Goal: Task Accomplishment & Management: Manage account settings

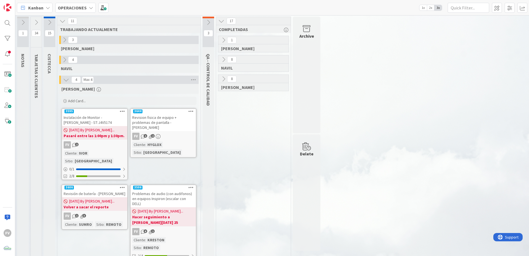
click at [105, 117] on div "Instalación de Monitor - [PERSON_NAME] - ST:J4V5174" at bounding box center [94, 120] width 65 height 12
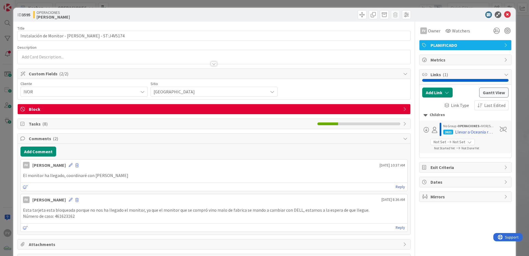
click at [155, 113] on div "Block" at bounding box center [214, 109] width 393 height 10
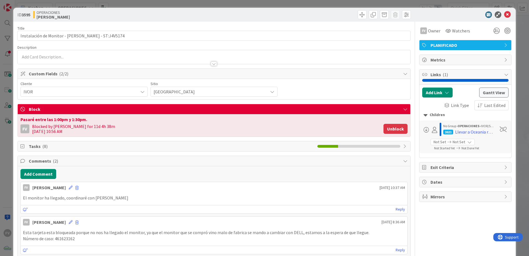
click at [155, 130] on button "Unblock" at bounding box center [395, 129] width 24 height 10
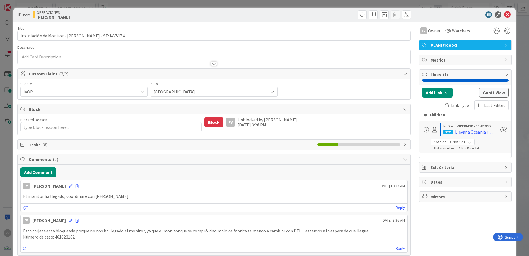
scroll to position [41, 0]
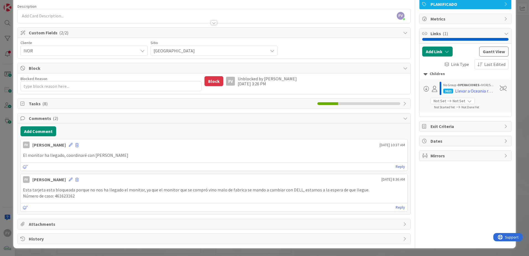
click at [55, 123] on div "Comments ( 2 )" at bounding box center [214, 118] width 393 height 10
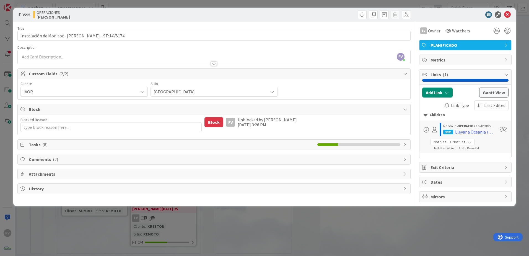
scroll to position [0, 0]
click at [65, 141] on div "Tasks ( 8 )" at bounding box center [214, 144] width 393 height 10
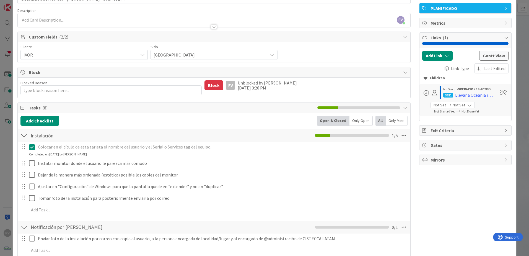
scroll to position [83, 0]
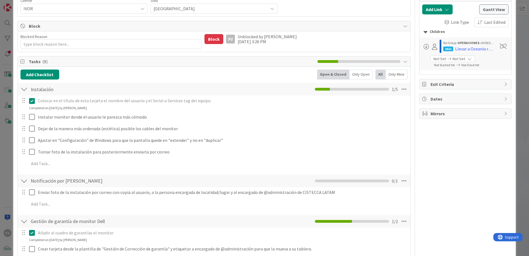
click at [28, 118] on div at bounding box center [27, 117] width 15 height 10
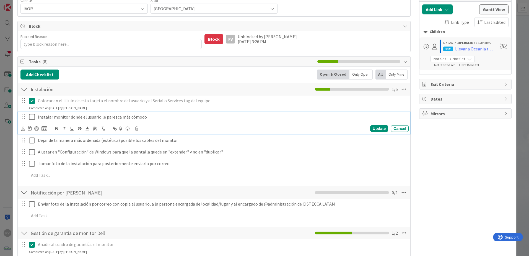
click at [32, 117] on icon at bounding box center [33, 116] width 8 height 7
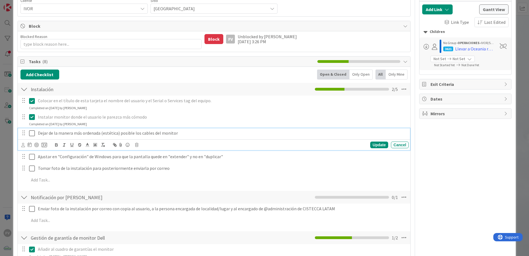
click at [35, 134] on icon at bounding box center [33, 133] width 8 height 7
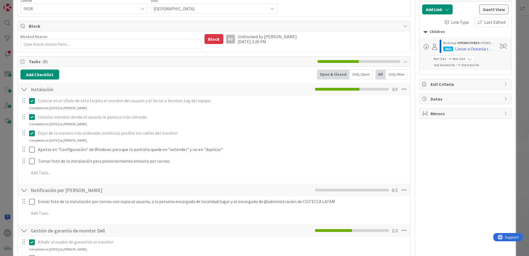
scroll to position [138, 0]
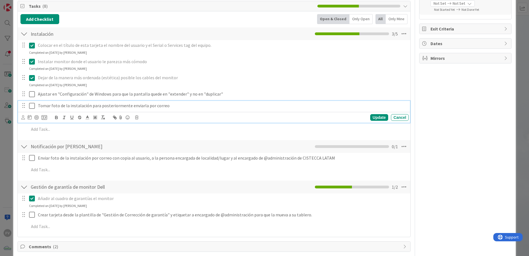
click at [34, 107] on icon at bounding box center [33, 105] width 8 height 7
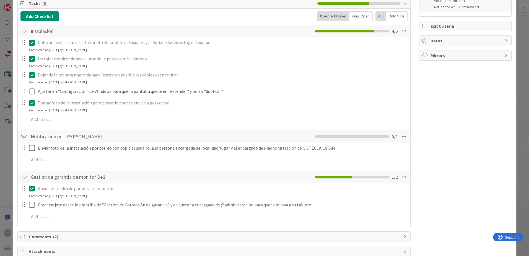
scroll to position [141, 0]
click at [24, 159] on div at bounding box center [23, 177] width 7 height 10
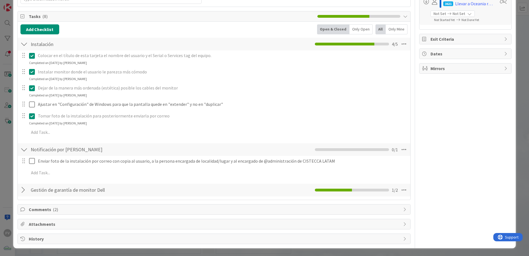
scroll to position [0, 0]
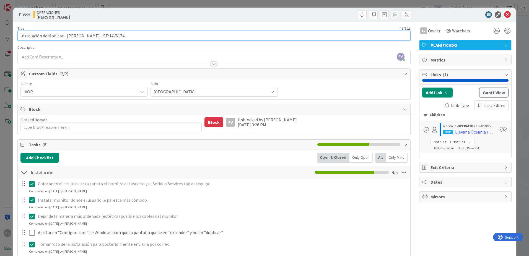
drag, startPoint x: 116, startPoint y: 36, endPoint x: 98, endPoint y: 36, distance: 18.5
click at [98, 36] on input "Instalación de Monitor - [PERSON_NAME] - ST:J4V5174" at bounding box center [213, 36] width 393 height 10
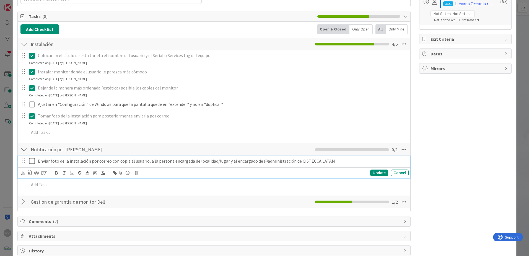
click at [34, 159] on icon at bounding box center [33, 160] width 8 height 7
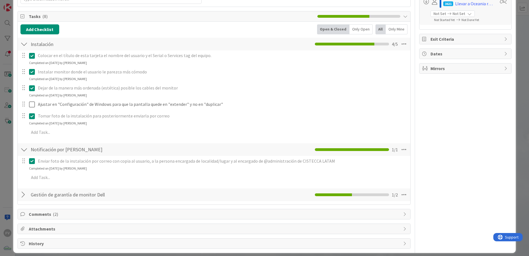
click at [25, 159] on div at bounding box center [23, 194] width 7 height 10
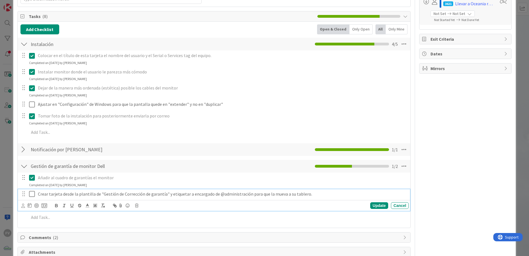
click at [33, 159] on icon at bounding box center [33, 193] width 8 height 7
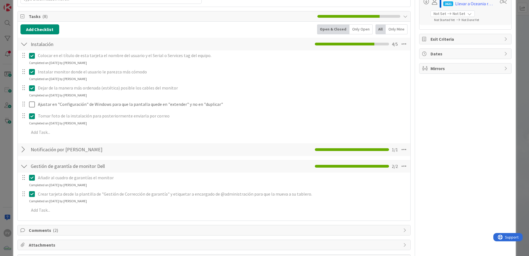
type textarea "x"
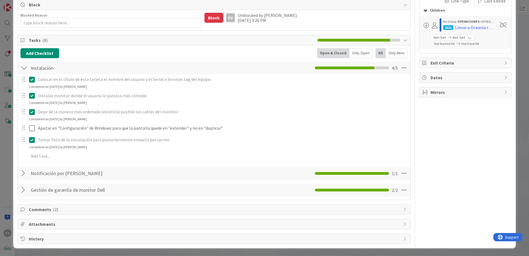
scroll to position [104, 0]
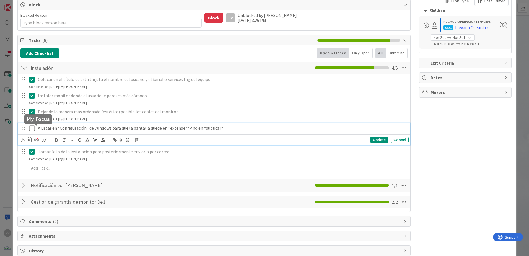
click at [38, 128] on div "Ajustar en "Configuración" de Windows para que la pantalla quede en "extender" …" at bounding box center [214, 134] width 392 height 22
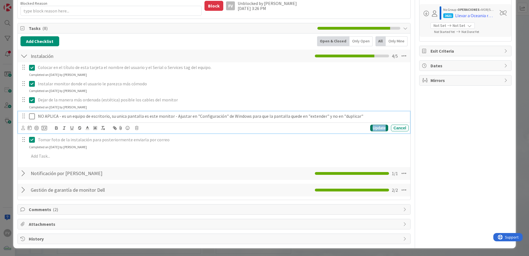
click at [155, 128] on div "Update" at bounding box center [379, 127] width 18 height 7
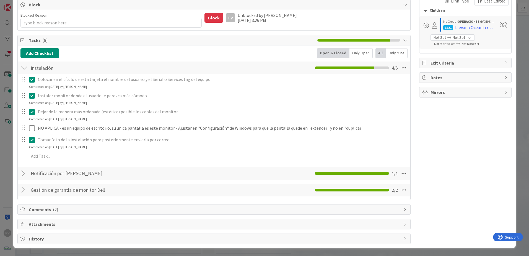
click at [1, 69] on div "ID 3595 OPERACIONES [PERSON_NAME] Title 49 / 128 Instalación de Monitor - [PERS…" at bounding box center [264, 128] width 529 height 256
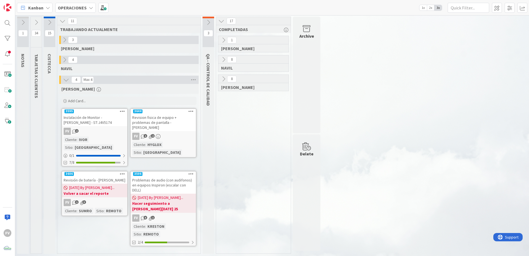
click at [155, 24] on icon at bounding box center [208, 22] width 6 height 6
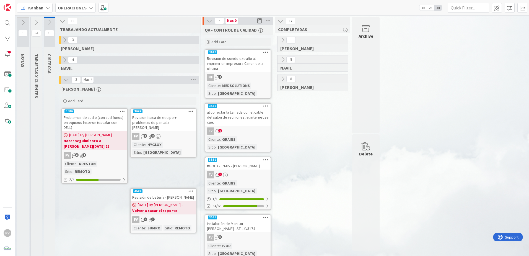
click at [35, 18] on button at bounding box center [36, 22] width 11 height 8
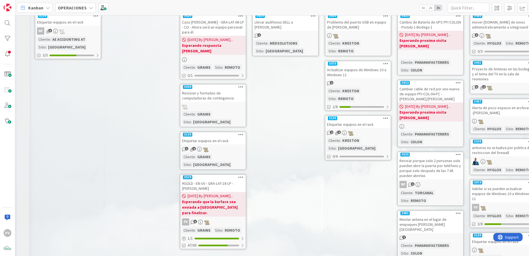
drag, startPoint x: 176, startPoint y: 251, endPoint x: 258, endPoint y: 247, distance: 81.7
click at [155, 159] on div "1 AEACCOUNTING Add Card... 3134 Etiquetar equipos en el rack NF 3 Cliente : AE …" at bounding box center [322, 230] width 580 height 501
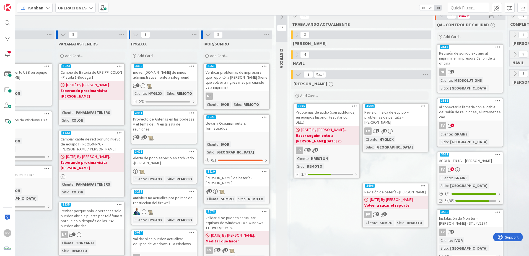
scroll to position [0, 339]
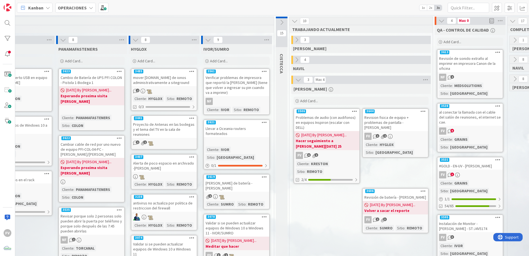
click at [155, 58] on div "Add Card..." at bounding box center [236, 61] width 66 height 8
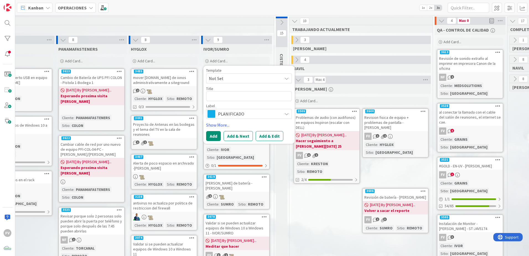
click at [155, 91] on textarea at bounding box center [249, 96] width 86 height 10
click at [155, 77] on span "Not Set" at bounding box center [243, 78] width 69 height 7
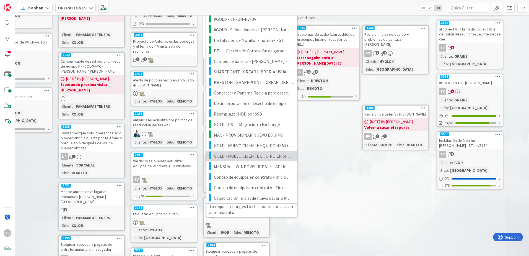
scroll to position [55, 339]
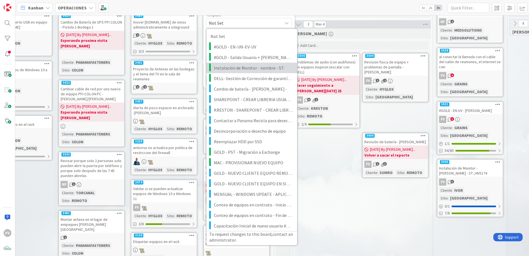
click at [155, 67] on span "Instalación de Monitor - nombre - ST:" at bounding box center [253, 67] width 79 height 7
type textarea "x"
type textarea "Instalación de Monitor - nombre - ST:"
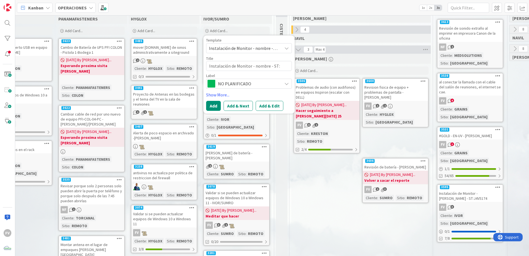
scroll to position [28, 339]
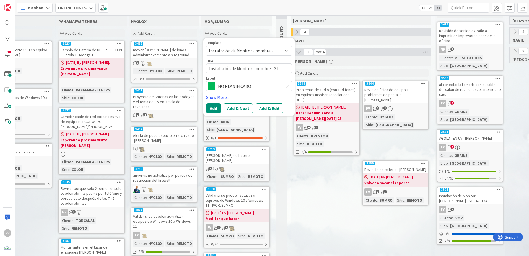
click at [155, 53] on span "Instalación de Monitor - nombre - ST:" at bounding box center [243, 50] width 69 height 7
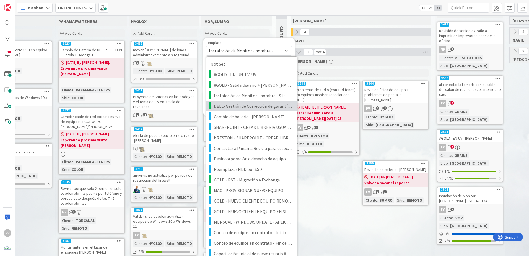
click at [155, 105] on span "DELL- Gestión de Corrección de garantía para nuevo equipo #ServicesTag" at bounding box center [253, 105] width 79 height 7
type textarea "x"
type textarea "DELL- Gestión de Corrección de garantía para nuevo equipo #ServicesTag"
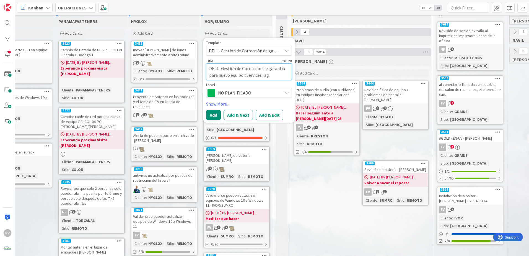
drag, startPoint x: 268, startPoint y: 74, endPoint x: 246, endPoint y: 74, distance: 21.6
click at [155, 74] on textarea "DELL- Gestión de Corrección de garantía para nuevo equipo #ServicesTag" at bounding box center [249, 71] width 86 height 17
paste textarea "J4V5174"
type textarea "x"
type textarea "DELL- Gestión de Corrección de garantía para nuevo equipo #J4V5174"
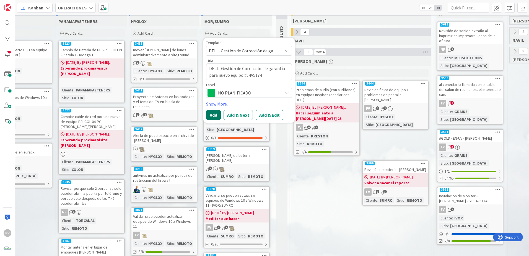
click at [155, 114] on button "Add" at bounding box center [213, 115] width 15 height 10
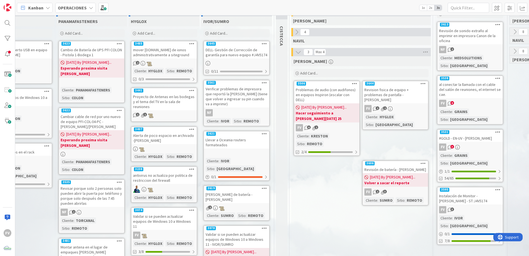
click at [155, 63] on div at bounding box center [236, 63] width 65 height 6
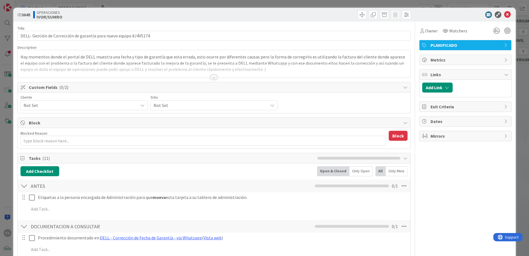
click at [82, 108] on span "Not Set" at bounding box center [80, 105] width 112 height 8
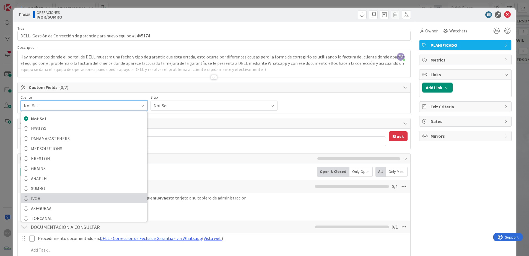
click at [65, 159] on span "IVOR" at bounding box center [87, 198] width 113 height 8
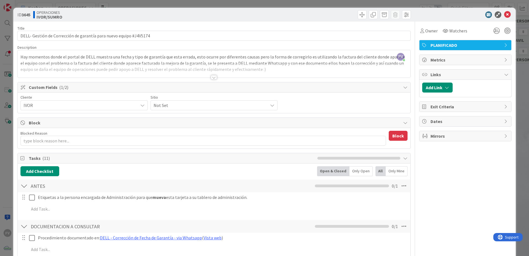
click at [135, 104] on span "Not Set" at bounding box center [80, 105] width 112 height 8
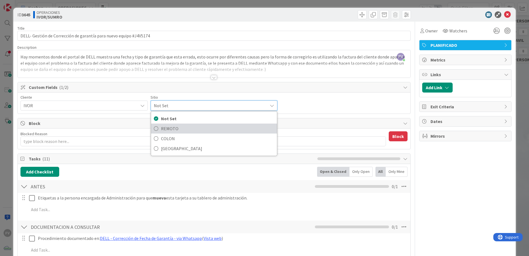
click at [155, 126] on span "REMOTO" at bounding box center [217, 128] width 113 height 8
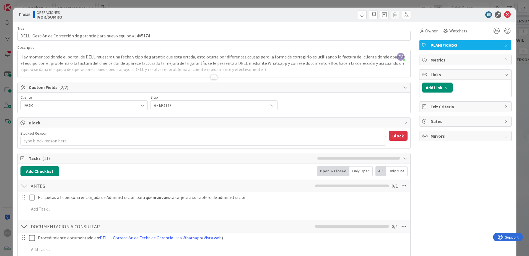
scroll to position [83, 0]
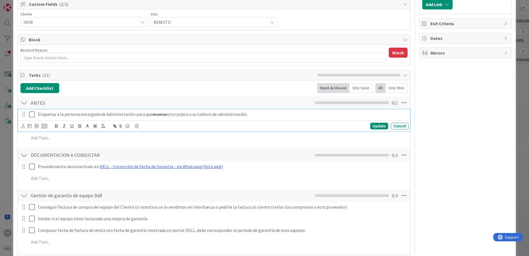
click at [33, 112] on icon at bounding box center [33, 114] width 8 height 7
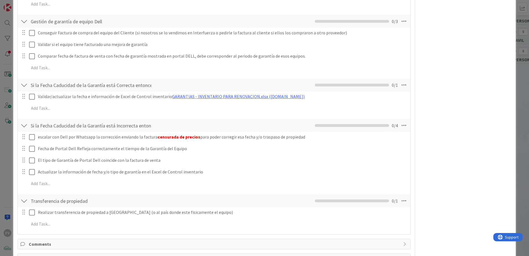
scroll to position [256, 0]
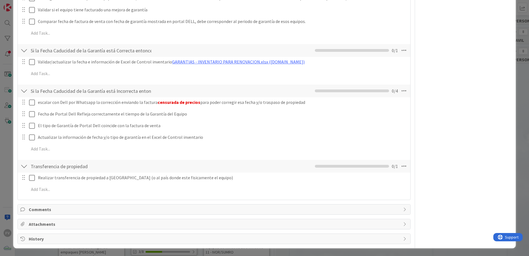
click at [45, 159] on span "Comments" at bounding box center [215, 209] width 372 height 7
type textarea "x"
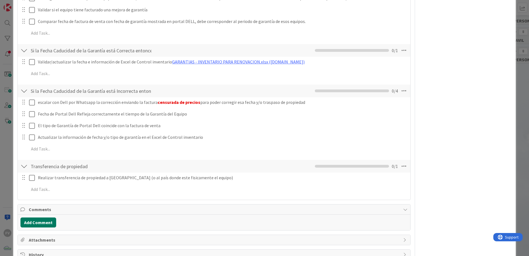
click at [45, 159] on button "Add Comment" at bounding box center [38, 222] width 36 height 10
click at [51, 159] on p at bounding box center [214, 240] width 382 height 6
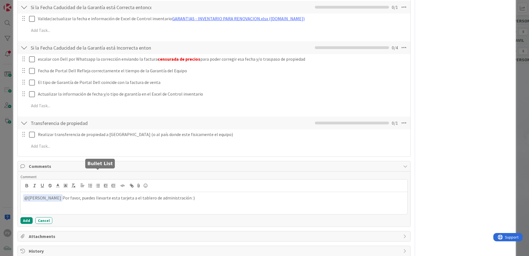
scroll to position [311, 0]
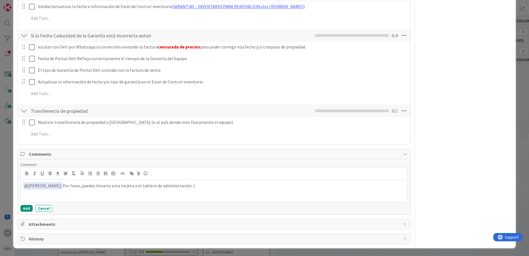
drag, startPoint x: 113, startPoint y: 177, endPoint x: 97, endPoint y: 198, distance: 26.4
drag, startPoint x: 97, startPoint y: 198, endPoint x: 22, endPoint y: 209, distance: 75.2
click at [22, 159] on button "Add" at bounding box center [26, 208] width 12 height 7
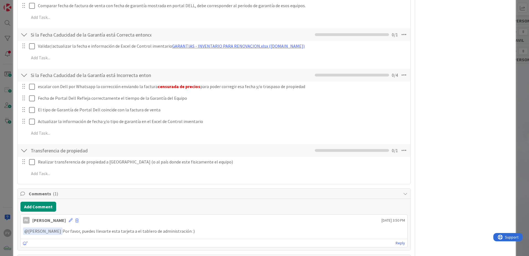
scroll to position [307, 0]
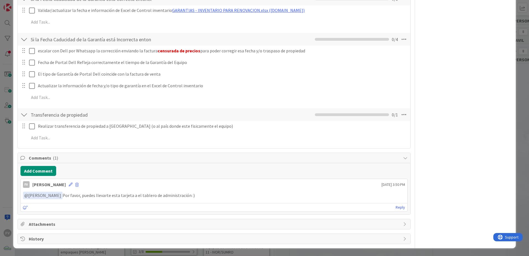
click at [9, 159] on div "ID 3645 OPERACIONES [PERSON_NAME]/SUMRO Title 66 / 128 DELL- Gestión de Correcc…" at bounding box center [264, 128] width 529 height 256
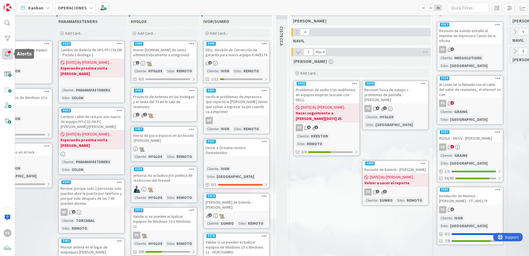
click at [7, 54] on div at bounding box center [7, 53] width 11 height 11
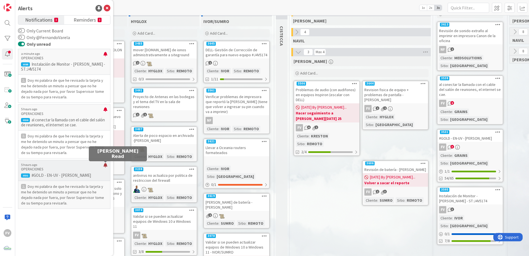
click at [104, 159] on div at bounding box center [105, 167] width 4 height 9
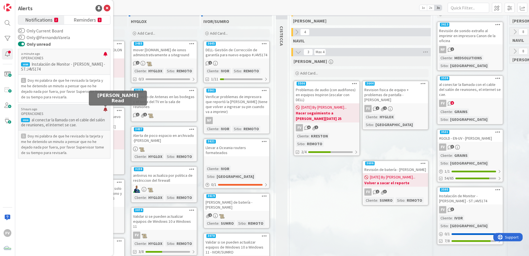
click at [107, 109] on div at bounding box center [105, 111] width 4 height 9
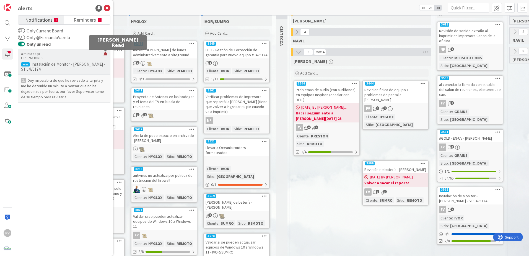
click at [106, 55] on div at bounding box center [105, 56] width 4 height 9
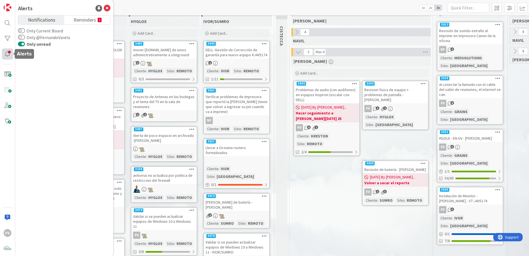
click at [8, 52] on div at bounding box center [7, 53] width 11 height 11
click at [94, 20] on span "Reminders" at bounding box center [85, 19] width 22 height 8
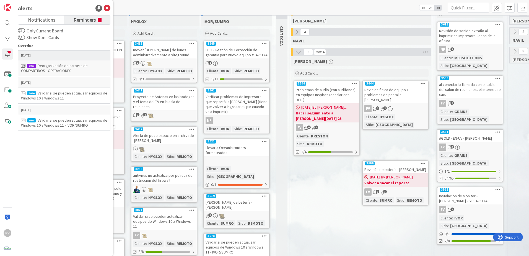
drag, startPoint x: 100, startPoint y: 57, endPoint x: 71, endPoint y: 67, distance: 30.6
click at [71, 67] on div "Reorganización de carpeta de COMPARTIDOS - OPERACIONES" at bounding box center [64, 68] width 86 height 10
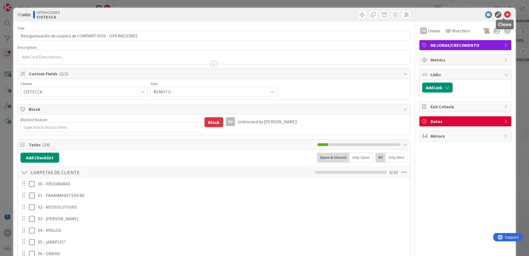
click at [155, 12] on icon at bounding box center [507, 14] width 7 height 7
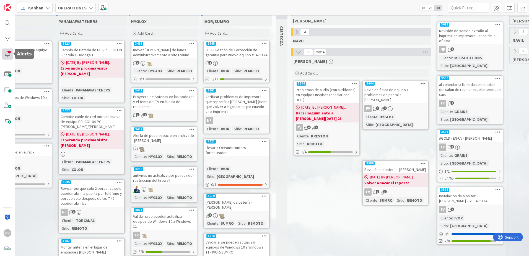
click at [2, 53] on div at bounding box center [7, 53] width 11 height 11
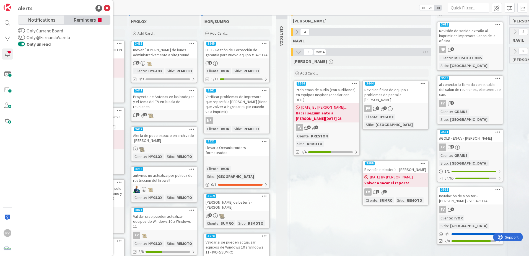
click at [90, 20] on span "Reminders" at bounding box center [85, 19] width 22 height 8
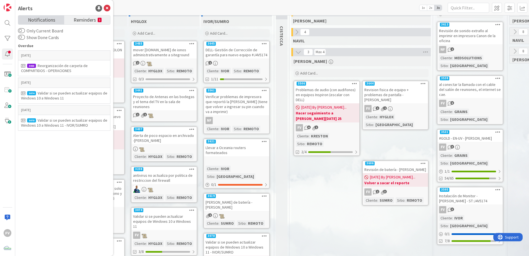
click at [42, 23] on span "Notifications" at bounding box center [41, 19] width 27 height 8
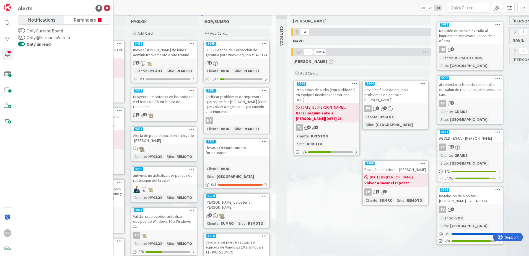
click at [34, 40] on label "Only @FernandoVarela" at bounding box center [44, 37] width 52 height 7
click at [25, 40] on button "Only @FernandoVarela" at bounding box center [21, 38] width 7 height 6
click at [33, 29] on label "Only Current Board" at bounding box center [40, 30] width 45 height 7
click at [25, 29] on button "Only Current Board" at bounding box center [21, 31] width 7 height 6
click at [33, 29] on label "Only Current Board" at bounding box center [41, 30] width 47 height 7
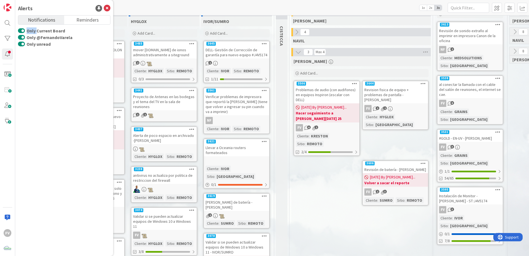
click at [25, 29] on button "Only Current Board" at bounding box center [21, 31] width 7 height 6
drag, startPoint x: 33, startPoint y: 29, endPoint x: 32, endPoint y: 38, distance: 8.9
click at [32, 38] on label "Only @FernandoVarela" at bounding box center [45, 37] width 54 height 7
click at [25, 38] on button "Only @FernandoVarela" at bounding box center [21, 38] width 7 height 6
click at [107, 8] on icon at bounding box center [107, 8] width 7 height 7
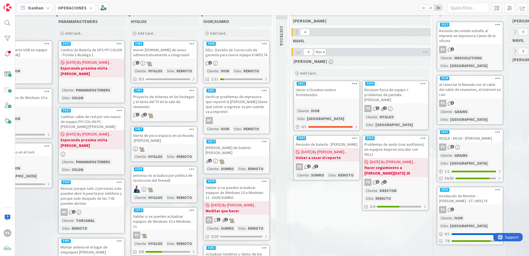
click at [155, 108] on div "IVOR" at bounding box center [315, 111] width 11 height 6
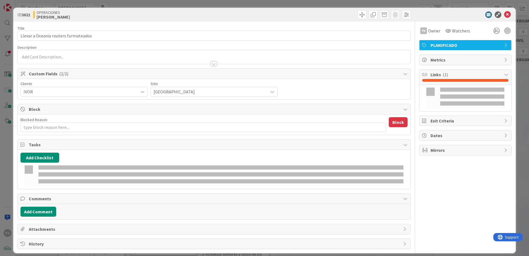
type textarea "x"
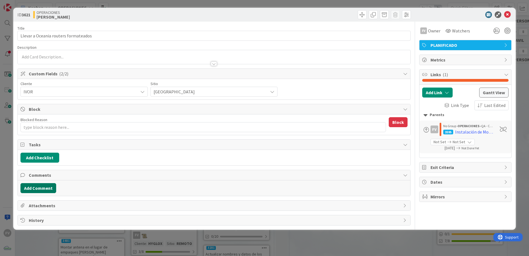
click at [50, 159] on button "Add Comment" at bounding box center [38, 188] width 36 height 10
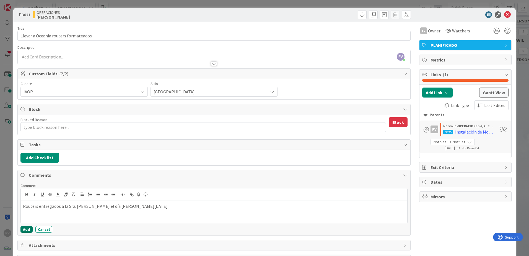
click at [29, 159] on button "Add" at bounding box center [26, 229] width 12 height 7
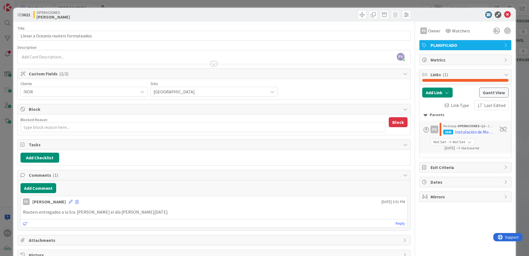
click at [90, 159] on span "Comments ( 1 )" at bounding box center [215, 175] width 372 height 7
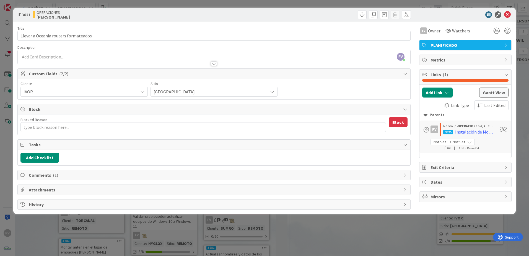
click at [155, 159] on div "ID 3621 OPERACIONES [PERSON_NAME] Title 36 / 128 Llevar a Oceania routers forma…" at bounding box center [264, 128] width 529 height 256
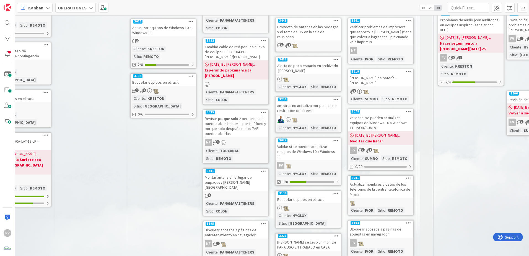
scroll to position [111, 195]
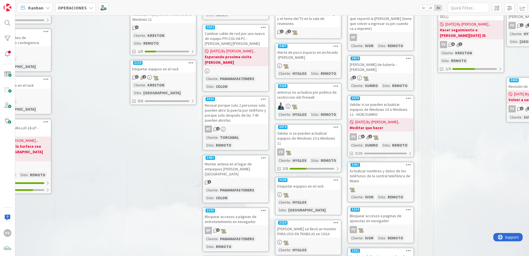
click at [155, 134] on div "TORCANAL" at bounding box center [230, 137] width 22 height 6
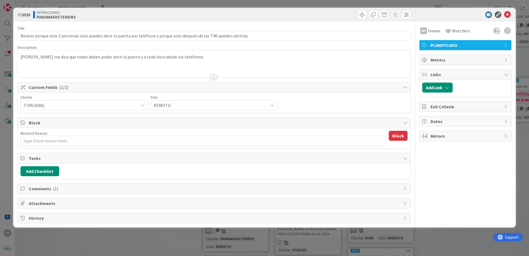
click at [61, 159] on span "Comments ( 1 )" at bounding box center [215, 188] width 372 height 7
type textarea "x"
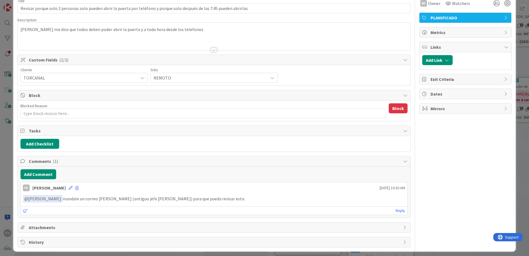
scroll to position [28, 0]
click at [71, 159] on icon at bounding box center [71, 187] width 4 height 4
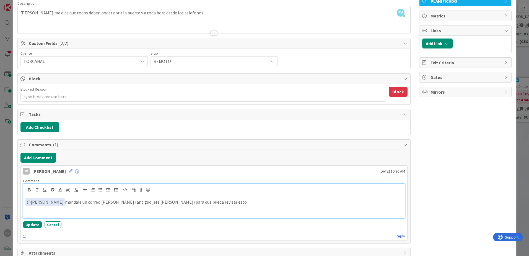
scroll to position [55, 0]
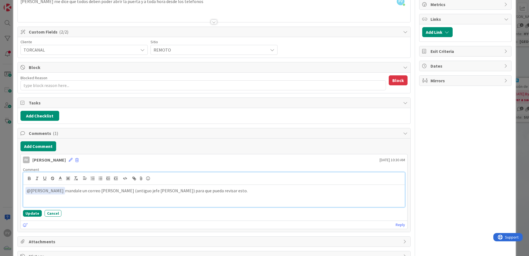
click at [147, 159] on p "﻿ @ [PERSON_NAME] ﻿ mandale un correo [PERSON_NAME] (antiguo jefe [PERSON_NAME]…" at bounding box center [213, 190] width 377 height 7
click at [35, 159] on button "Update" at bounding box center [32, 213] width 19 height 7
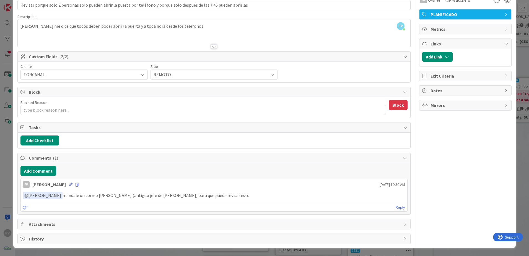
click at [9, 144] on div "ID 3535 OPERACIONES PANAMAFASTENERS Title 121 / 128 Revisar porque solo 2 perso…" at bounding box center [264, 128] width 529 height 256
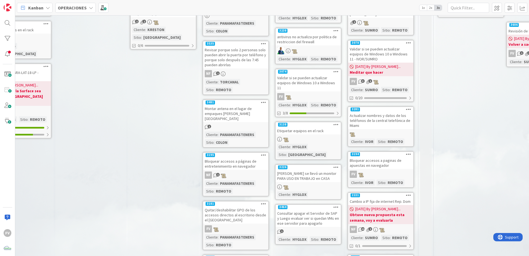
scroll to position [194, 195]
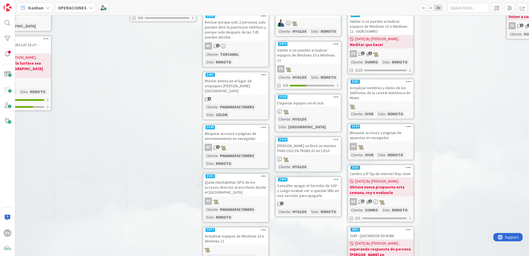
click at [155, 77] on div "Montar antena en el lugar de empaques [PERSON_NAME][GEOGRAPHIC_DATA]" at bounding box center [235, 85] width 65 height 17
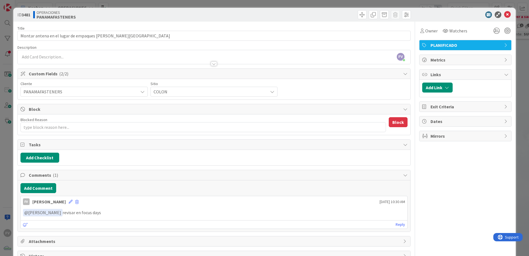
click at [11, 159] on div "ID 3481 OPERACIONES PANAMAFASTENERS Title 46 / 128 Montar antena en el lugar de…" at bounding box center [264, 128] width 529 height 256
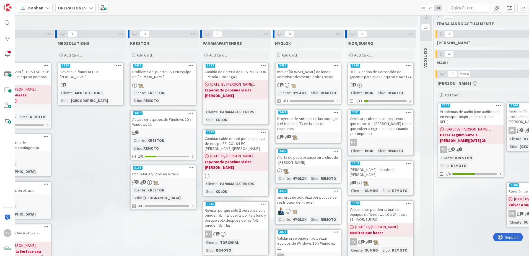
scroll to position [0, 195]
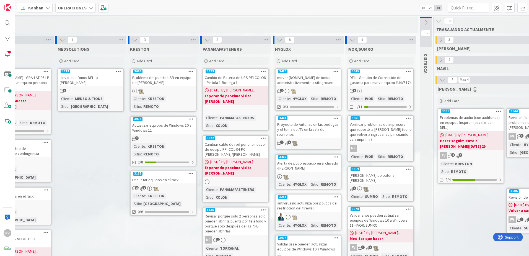
click at [155, 89] on div "1" at bounding box center [380, 91] width 65 height 6
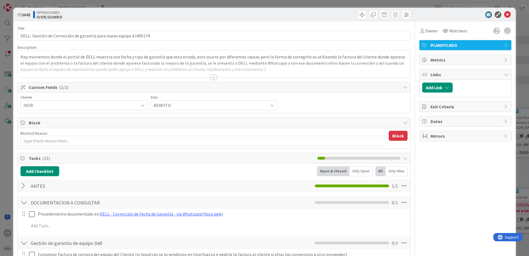
click at [155, 90] on div "ID 3645 OPERACIONES [PERSON_NAME]/SUMRO Title 66 / 128 DELL- Gestión de Correcc…" at bounding box center [264, 128] width 529 height 256
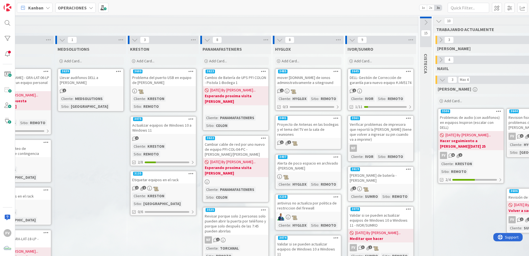
click at [155, 76] on div "DELL- Gestión de Corrección de garantía para nuevo equipo #J4V5174" at bounding box center [380, 80] width 65 height 12
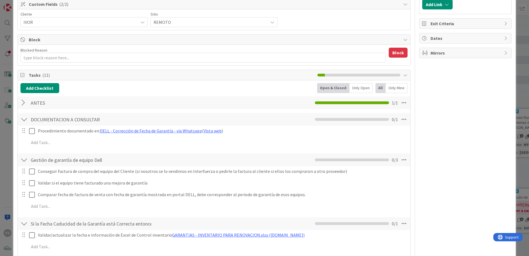
scroll to position [28, 0]
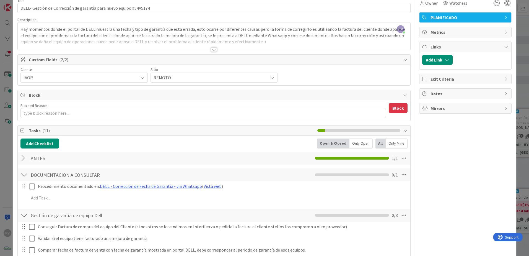
click at [25, 132] on icon at bounding box center [23, 130] width 6 height 4
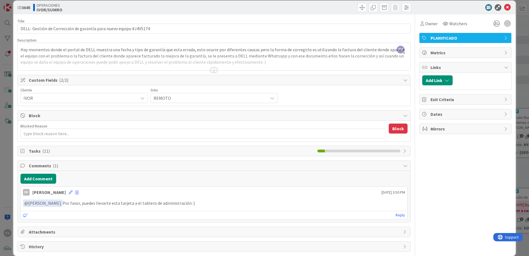
scroll to position [0, 0]
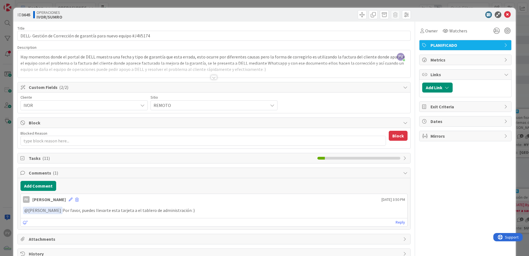
click at [155, 1] on div "ID 3645 OPERACIONES [PERSON_NAME]/SUMRO Title 66 / 128 DELL- Gestión de Correcc…" at bounding box center [264, 128] width 529 height 256
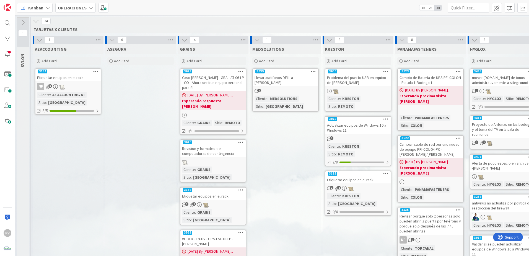
click at [155, 93] on div "1" at bounding box center [285, 91] width 65 height 6
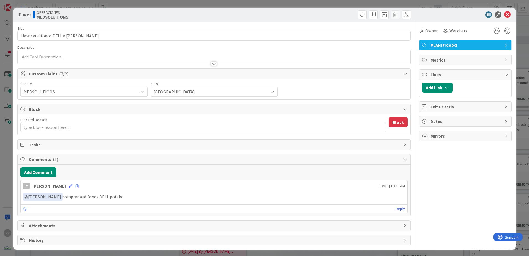
click at [10, 108] on div "ID 3639 OPERACIONES MEDSOLUTIONS Title 37 / 128 Llevar audifonos DELL a [PERSON…" at bounding box center [264, 128] width 529 height 256
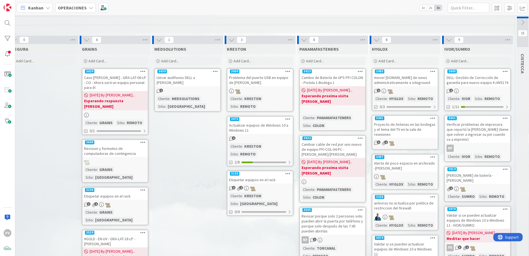
scroll to position [0, 105]
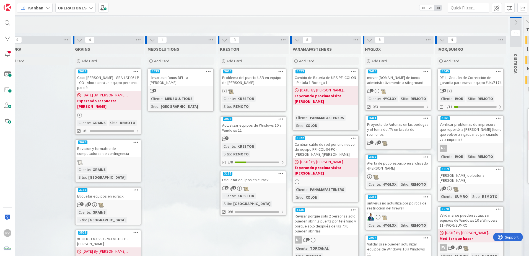
click at [155, 121] on div "Actualizar equipos de Windows 10 a Windows 11" at bounding box center [252, 127] width 65 height 12
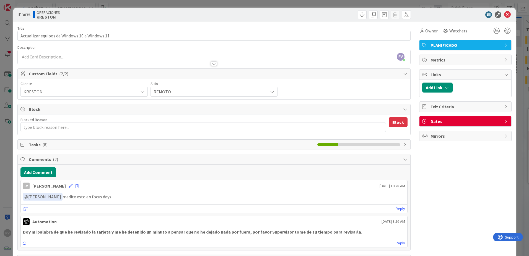
click at [155, 2] on div "ID 3075 OPERACIONES [PERSON_NAME] Title 45 / 128 Actualizar equipos de Windows …" at bounding box center [264, 128] width 529 height 256
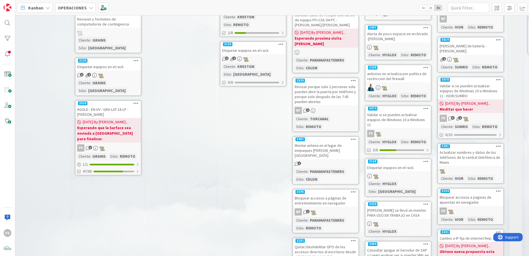
scroll to position [138, 105]
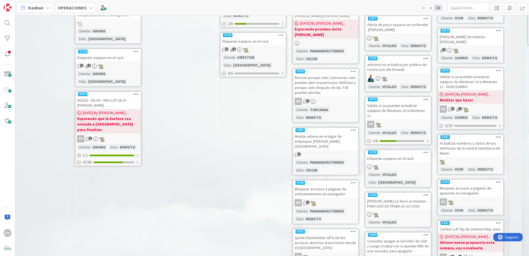
click at [155, 98] on div "NF 1" at bounding box center [325, 101] width 65 height 7
click at [155, 133] on div "Montar antena en el lugar de empaques [PERSON_NAME][GEOGRAPHIC_DATA]" at bounding box center [325, 141] width 65 height 17
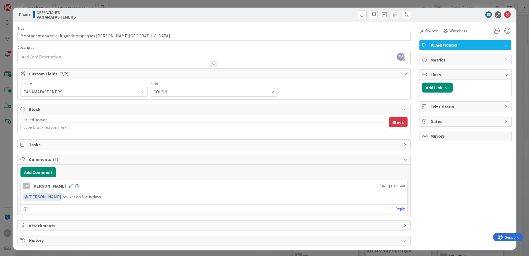
click at [155, 5] on div "ID 3481 OPERACIONES PANAMAFASTENERS Title 46 / 128 Montar antena en el lugar de…" at bounding box center [264, 128] width 529 height 256
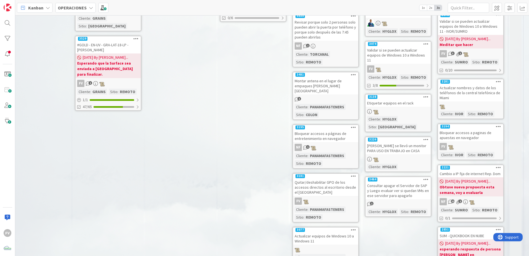
click at [155, 135] on link "3195 Bloquear accesos a páginas de entretenimiento en navegador NF 1 Cliente : …" at bounding box center [325, 146] width 66 height 44
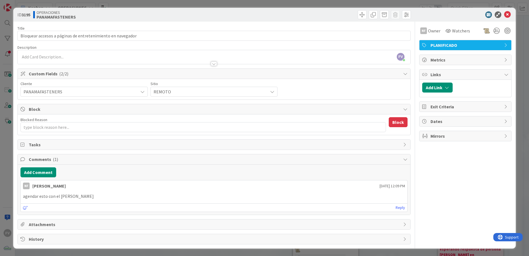
click at [10, 126] on div "ID 3195 OPERACIONES PANAMAFASTENERS Title 58 / 128 Bloquear accesos a páginas d…" at bounding box center [264, 128] width 529 height 256
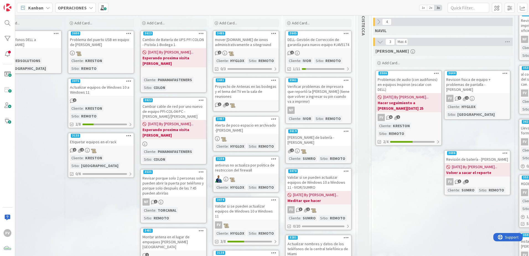
scroll to position [0, 257]
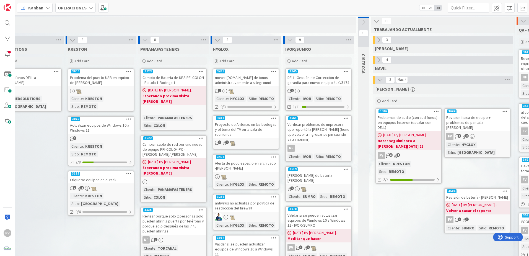
click at [155, 134] on link "3441 Proyecto de Antenas en las bodegas y el tema del TV en la sala de reunione…" at bounding box center [246, 132] width 66 height 34
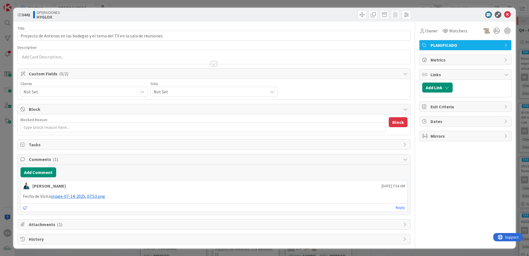
click at [66, 91] on span "Not Set" at bounding box center [80, 92] width 112 height 8
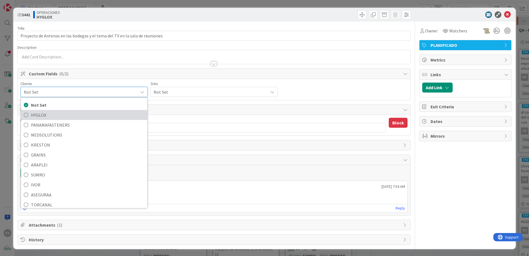
click at [72, 116] on span "HYGLOX" at bounding box center [87, 115] width 113 height 8
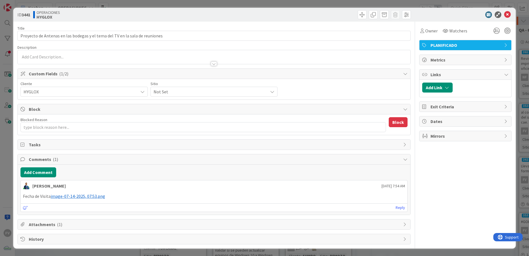
click at [135, 90] on span "Not Set" at bounding box center [80, 92] width 112 height 8
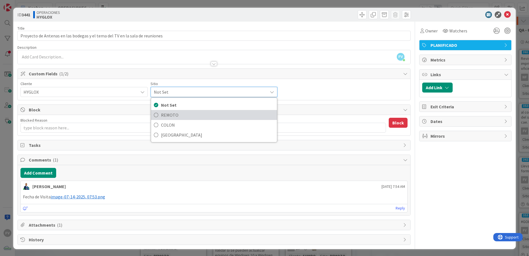
click at [155, 117] on span "REMOTO" at bounding box center [217, 115] width 113 height 8
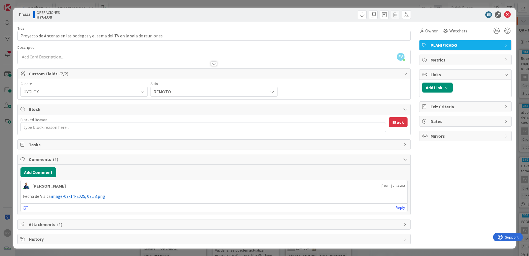
click at [2, 132] on div "ID 3441 OPERACIONES HYGLOX Title 75 / 128 Proyecto de Antenas en las bodegas y …" at bounding box center [264, 128] width 529 height 256
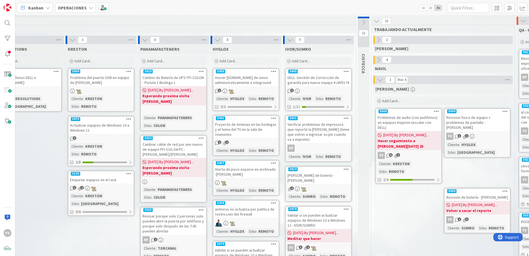
click at [155, 90] on div "2" at bounding box center [245, 91] width 65 height 6
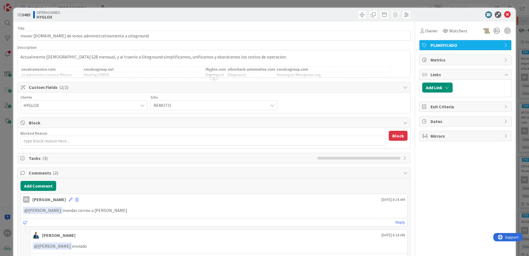
scroll to position [28, 0]
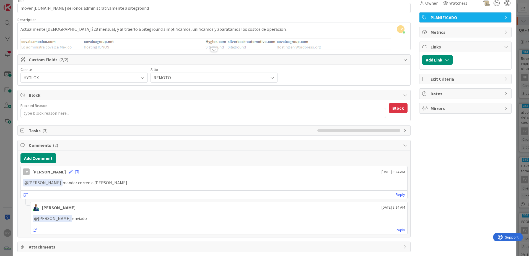
click at [155, 132] on div "ID 3485 OPERACIONES HYGLOX Title 64 / 128 mover [DOMAIN_NAME] de ionos administ…" at bounding box center [264, 128] width 529 height 256
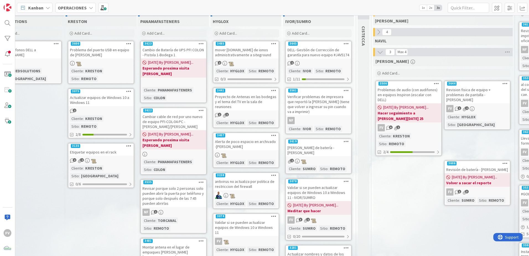
scroll to position [0, 257]
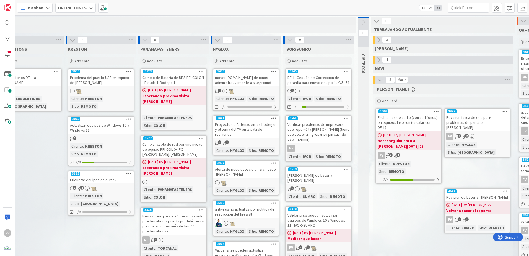
click at [155, 159] on b "Volver a sacar el reporte" at bounding box center [477, 210] width 62 height 6
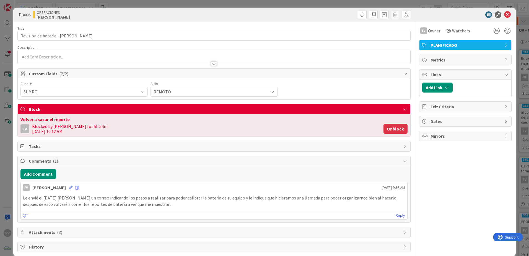
click at [155, 130] on button "Unblock" at bounding box center [395, 129] width 24 height 10
type textarea "x"
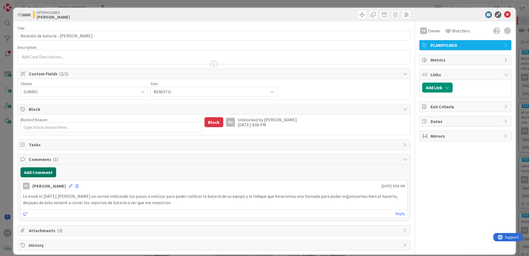
click at [33, 159] on button "Add Comment" at bounding box center [38, 172] width 36 height 10
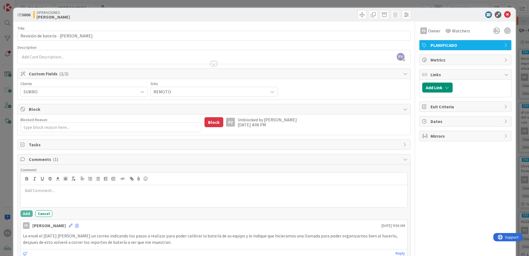
click at [53, 159] on p at bounding box center [214, 190] width 382 height 6
click at [25, 159] on button "Add" at bounding box center [26, 213] width 12 height 7
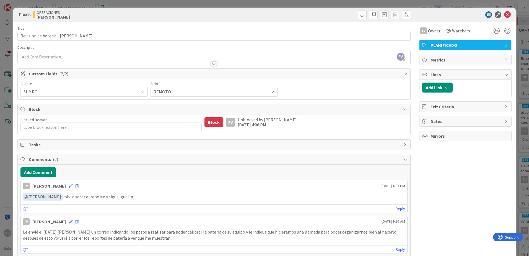
click at [9, 159] on div "ID 3606 OPERACIONES [PERSON_NAME] Title 33 / 128 Revisión de batería - [PERSON_…" at bounding box center [264, 128] width 529 height 256
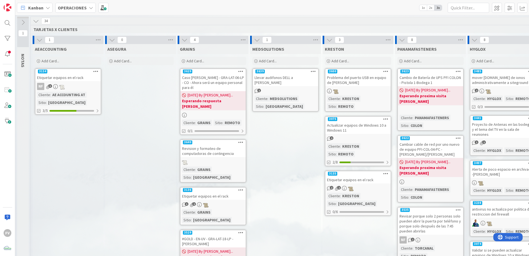
click at [34, 20] on icon at bounding box center [36, 21] width 6 height 6
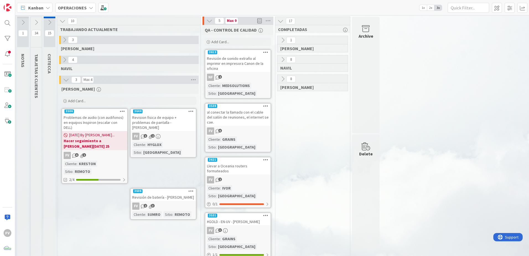
drag, startPoint x: 375, startPoint y: 142, endPoint x: 390, endPoint y: 177, distance: 38.5
drag, startPoint x: 390, startPoint y: 177, endPoint x: 313, endPoint y: 179, distance: 77.7
click at [155, 159] on div "1 [PERSON_NAME] 8 [PERSON_NAME] 8 [PERSON_NAME]" at bounding box center [312, 184] width 72 height 296
click at [32, 23] on button at bounding box center [36, 22] width 11 height 8
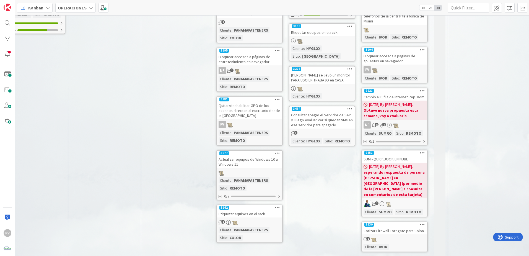
scroll to position [270, 166]
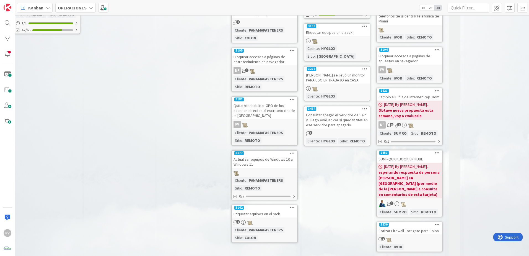
click at [155, 159] on link "3142 Etiquetar equipos en el rack 1 Cliente : PANAMAFASTENERS Sitio : COLON" at bounding box center [264, 223] width 66 height 38
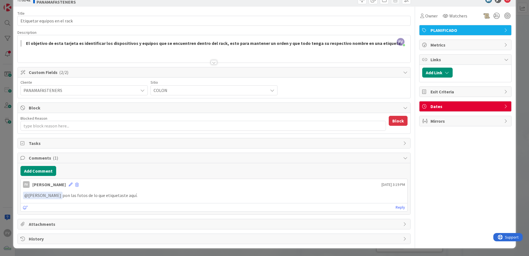
click at [63, 159] on span "Attachments" at bounding box center [215, 223] width 372 height 7
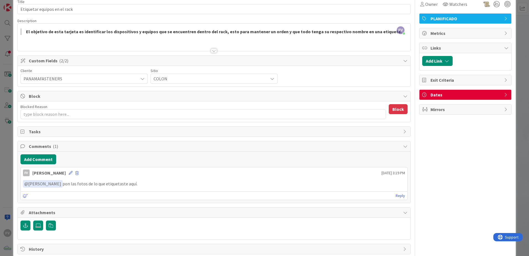
scroll to position [37, 0]
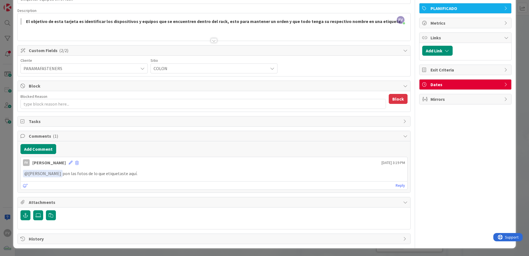
click at [1, 159] on div "ID 3142 OPERACIONES PANAMAFASTENERS Title 28 / 128 Etiquetar equipos en el rack…" at bounding box center [264, 128] width 529 height 256
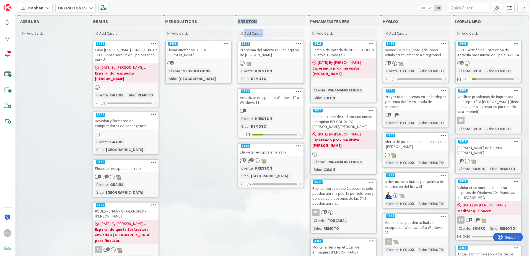
scroll to position [34, 87]
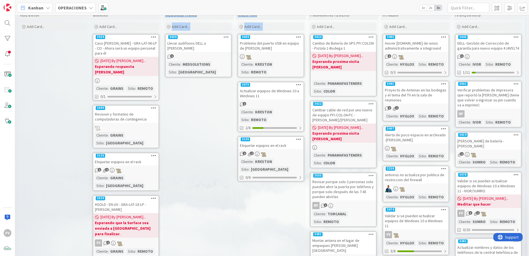
drag, startPoint x: 263, startPoint y: 251, endPoint x: 151, endPoint y: 239, distance: 112.4
click at [151, 159] on div "1 AEACCOUNTING Add Card... 3134 Etiquetar equipos en el rack NF 3 Cliente : AE …" at bounding box center [235, 248] width 580 height 494
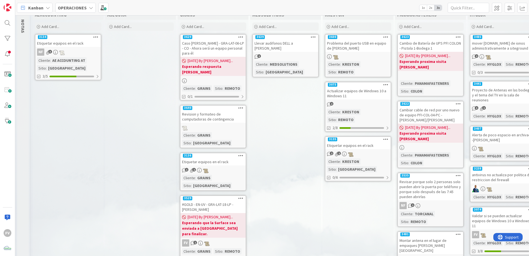
click at [117, 159] on div "ASEGURA Add Card..." at bounding box center [140, 251] width 71 height 482
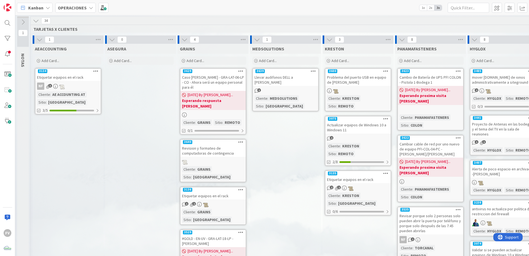
scroll to position [0, 0]
click at [25, 24] on icon at bounding box center [23, 22] width 6 height 6
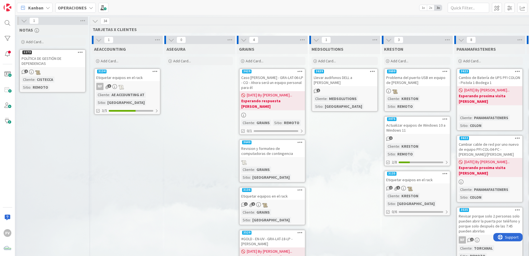
click at [25, 24] on button at bounding box center [23, 20] width 7 height 7
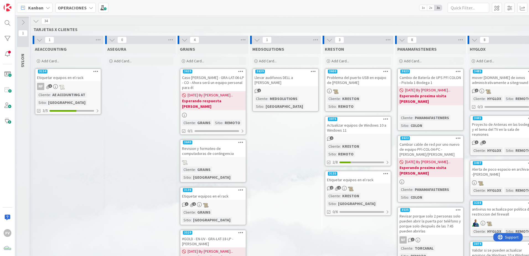
click at [33, 25] on div "34 TARJETAS X CLIENTES" at bounding box center [322, 25] width 582 height 16
click at [40, 23] on button at bounding box center [35, 20] width 7 height 7
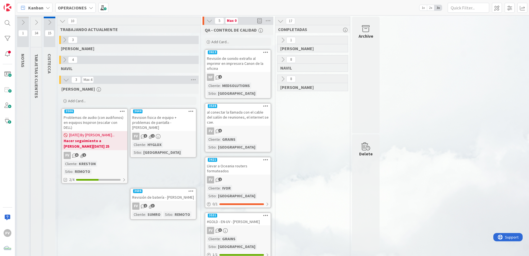
click at [64, 62] on icon at bounding box center [64, 60] width 6 height 6
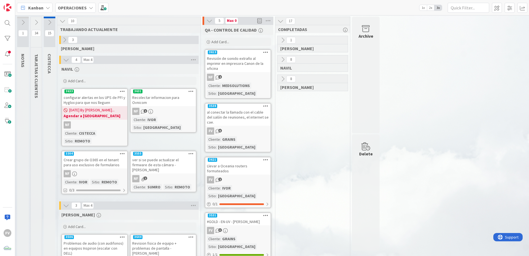
click at [64, 62] on icon at bounding box center [66, 60] width 6 height 6
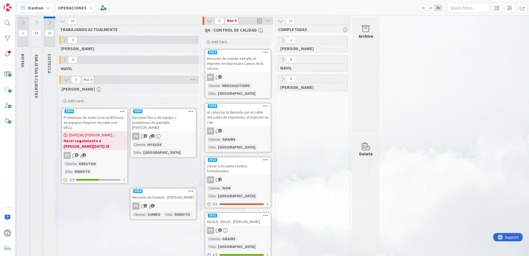
click at [63, 43] on div "3" at bounding box center [128, 40] width 139 height 8
click at [65, 43] on button at bounding box center [64, 39] width 7 height 7
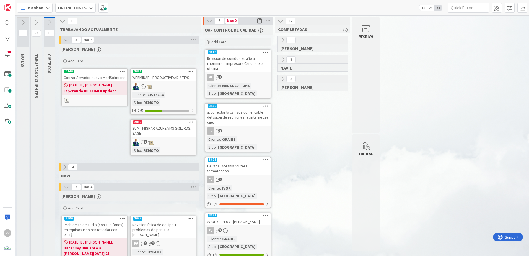
click at [65, 42] on icon at bounding box center [66, 40] width 6 height 6
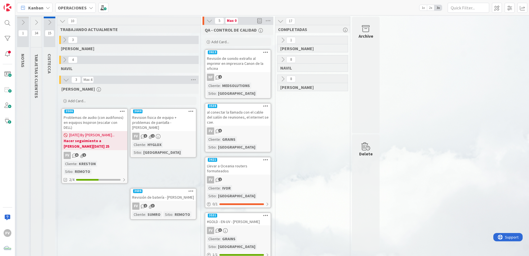
click at [50, 25] on icon at bounding box center [49, 22] width 6 height 6
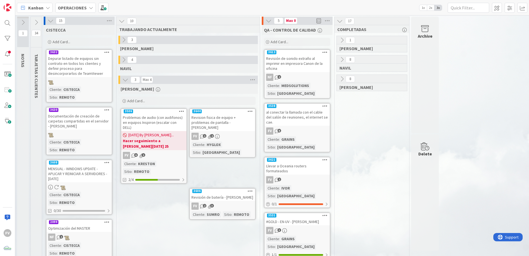
click at [50, 25] on div "CISTECCA" at bounding box center [79, 30] width 71 height 10
click at [35, 24] on icon at bounding box center [36, 22] width 6 height 6
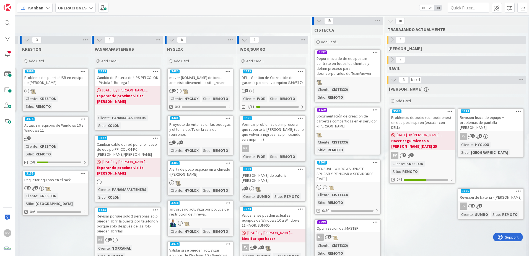
scroll to position [0, 487]
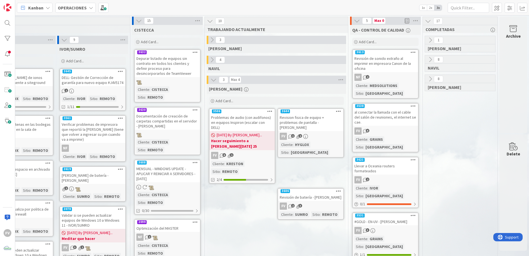
click at [155, 159] on icon at bounding box center [306, 206] width 6 height 5
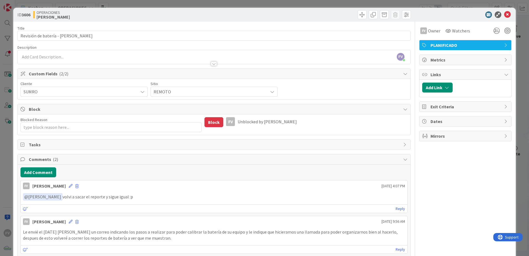
click at [9, 159] on div "ID 3606 OPERACIONES [PERSON_NAME] Title 33 / 128 Revisión de batería - [PERSON_…" at bounding box center [264, 128] width 529 height 256
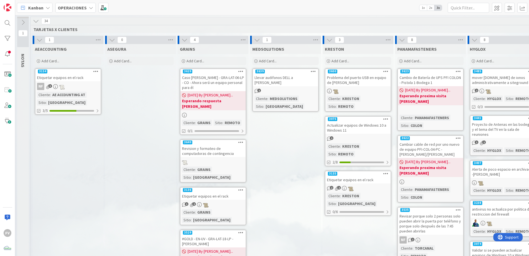
click at [37, 22] on icon at bounding box center [36, 21] width 6 height 6
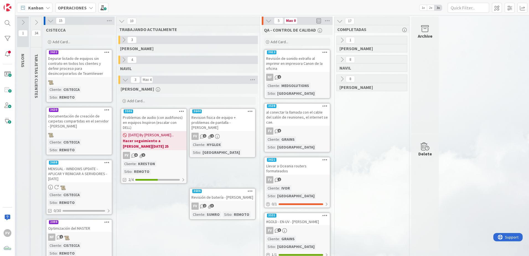
click at [51, 21] on icon at bounding box center [51, 21] width 6 height 6
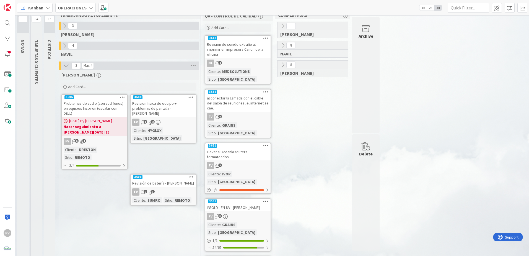
scroll to position [33, 0]
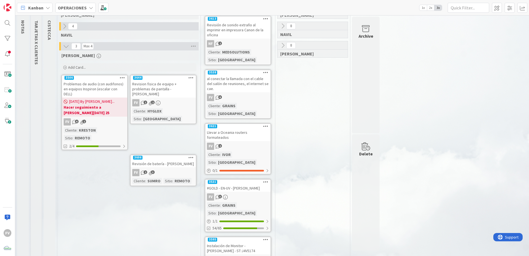
click at [155, 159] on div "1 NOTAS 34 TARJETAS X CLIENTES 15 CISTECCA 10 TRABAJANDO ACTUALMENTE 3 [PERSON_…" at bounding box center [271, 142] width 511 height 318
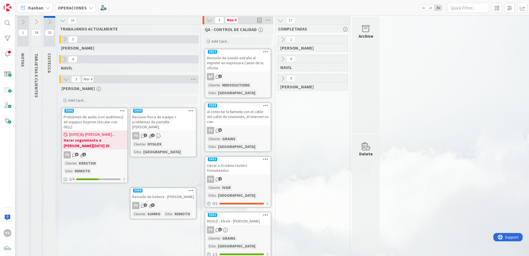
scroll to position [0, 0]
click at [155, 159] on link "3531 #GOLD - EN-UV - [PERSON_NAME] FV 3 Cliente : GRAINS Sitio : [GEOGRAPHIC_DA…" at bounding box center [238, 238] width 66 height 53
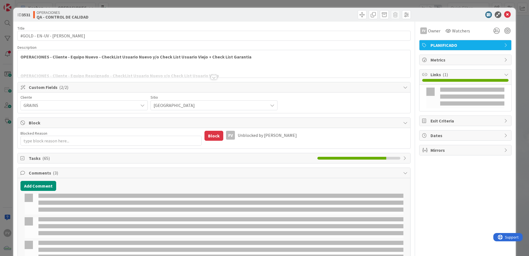
type textarea "x"
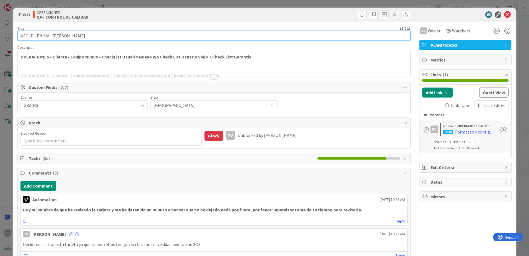
drag, startPoint x: 107, startPoint y: 38, endPoint x: 51, endPoint y: 37, distance: 56.7
click at [51, 37] on input "#GOLD - EN-UV - [PERSON_NAME]" at bounding box center [213, 36] width 393 height 10
paste input "GRA-LAT-20-LP - [GEOGRAPHIC_DATA] - [PERSON_NAME]"
type input "#GOLD - EN-UV - GRA-LAT-20-LP - [GEOGRAPHIC_DATA] - [PERSON_NAME]"
type textarea "x"
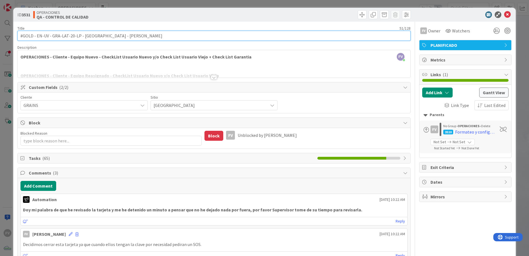
type input "#GOLD - EN-UV - GRA-LAT-20-LP - PA - [PERSON_NAME]"
type textarea "x"
type input "#GOLD - EN-UV - GRA-LAT-20-LP - PA - [PERSON_NAME]"
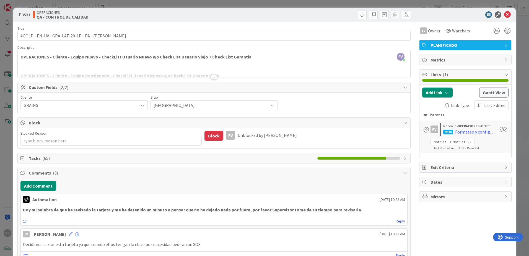
click at [155, 7] on div "ID 3531 OPERACIONES QA - CONTROL DE CALIDAD Title 52 / 128 #GOLD - EN-UV - GRA-…" at bounding box center [264, 128] width 529 height 256
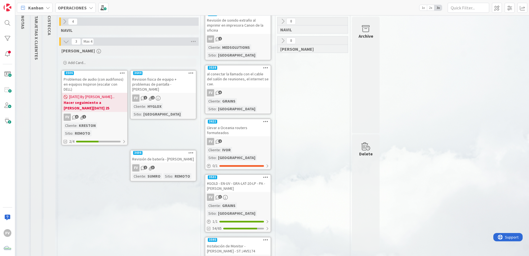
scroll to position [38, 0]
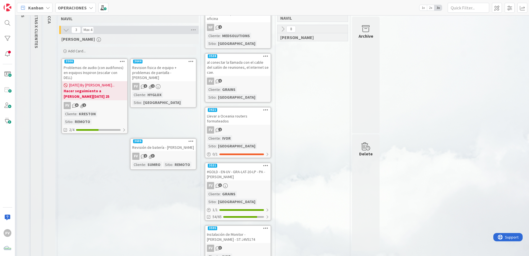
scroll to position [57, 0]
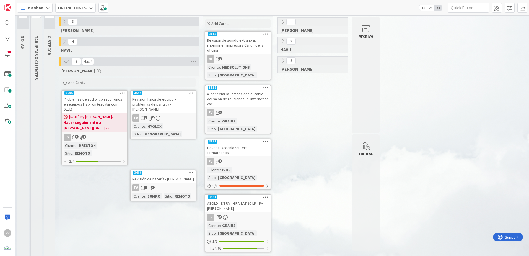
scroll to position [38, 0]
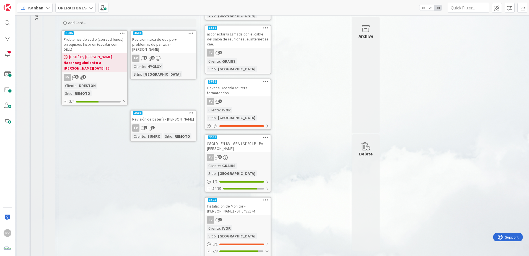
scroll to position [79, 0]
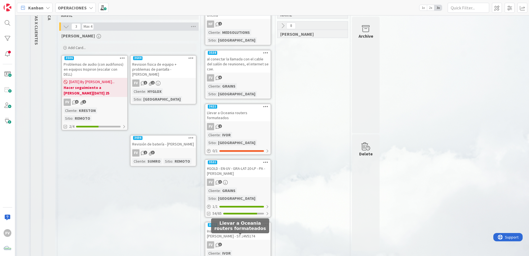
scroll to position [46, 0]
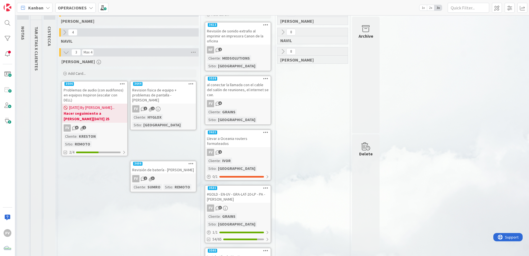
scroll to position [28, 0]
click at [155, 148] on div "FV 2" at bounding box center [237, 151] width 65 height 7
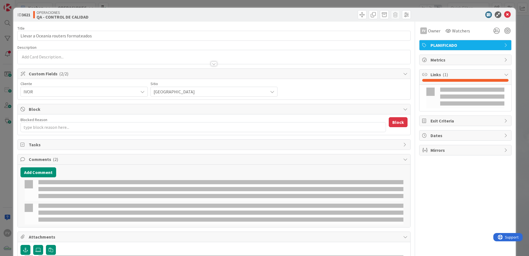
type textarea "x"
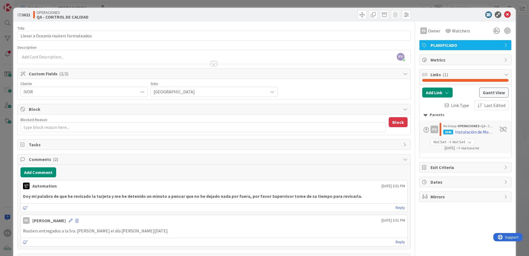
click at [134, 89] on span "IVOR" at bounding box center [80, 92] width 112 height 8
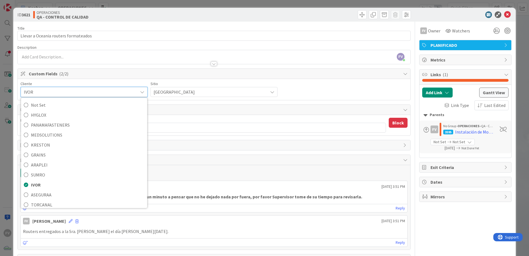
click at [134, 89] on div "IVOR" at bounding box center [84, 92] width 127 height 10
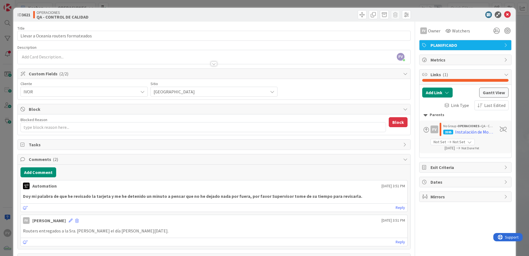
click at [155, 49] on div "ID 3621 OPERACIONES QA - CONTROL DE CALIDAD Title 36 / 128 Llevar a Oceania rou…" at bounding box center [264, 128] width 529 height 256
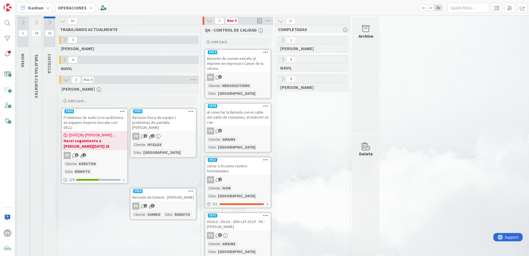
click at [155, 20] on icon at bounding box center [209, 21] width 6 height 6
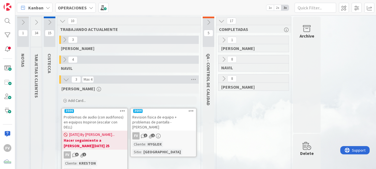
click at [155, 54] on div "Archive" at bounding box center [307, 75] width 28 height 116
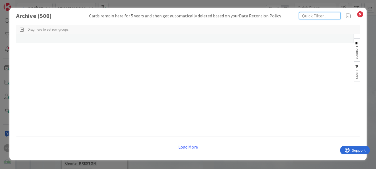
click at [155, 17] on input "text" at bounding box center [319, 15] width 41 height 7
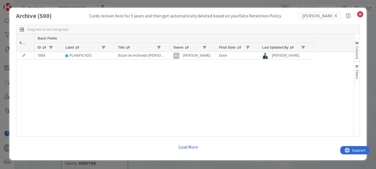
click at [155, 49] on div at bounding box center [169, 47] width 2 height 9
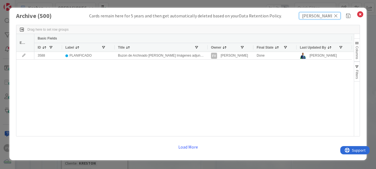
drag, startPoint x: 194, startPoint y: 15, endPoint x: 165, endPoint y: 12, distance: 29.7
click at [155, 15] on div "Archive ( 500 ) Cards remain here for 5 years and then get automatically delete…" at bounding box center [188, 15] width 344 height 7
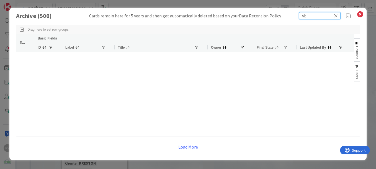
type input "v"
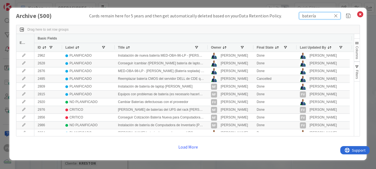
type input "batería"
click at [155, 47] on div "Owner" at bounding box center [230, 47] width 46 height 9
click at [155, 68] on button "Filters" at bounding box center [357, 72] width 6 height 20
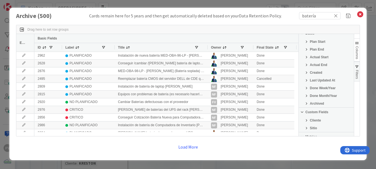
scroll to position [83, 0]
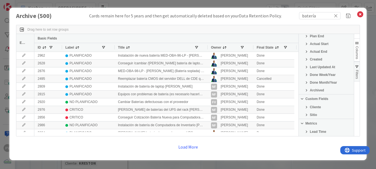
click at [155, 107] on span "Filter List 25 Filters" at bounding box center [306, 107] width 4 height 4
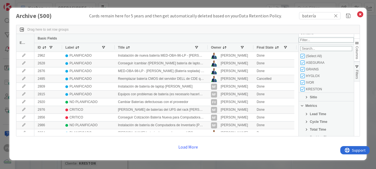
scroll to position [166, 0]
click at [155, 57] on input "Filter List" at bounding box center [302, 55] width 4 height 4
checkbox input "false"
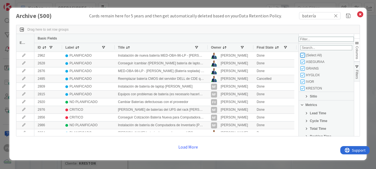
checkbox input "false"
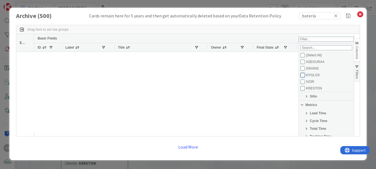
click at [155, 77] on input "Filter List" at bounding box center [302, 75] width 4 height 4
checkbox input "true"
checkbox input "false"
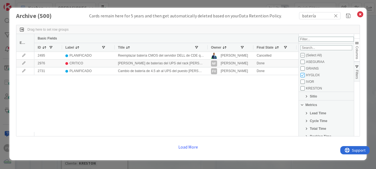
click at [155, 104] on div "2495 PLANIFICADO Reemplazar batería CMOS del servidor DELL de CDE que esta sin …" at bounding box center [166, 92] width 264 height 80
click at [155, 49] on div at bounding box center [207, 47] width 2 height 9
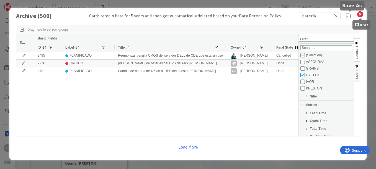
click at [155, 15] on icon at bounding box center [359, 15] width 7 height 8
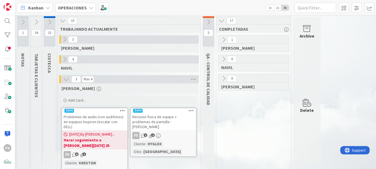
scroll to position [0, 0]
click at [155, 48] on div "Archive" at bounding box center [307, 53] width 28 height 73
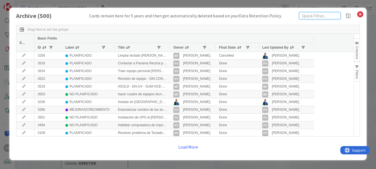
click at [155, 17] on input "text" at bounding box center [319, 15] width 41 height 7
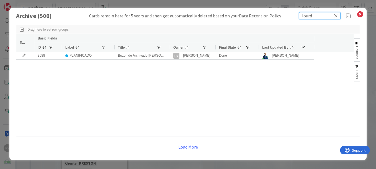
type input "lourd"
click at [155, 47] on div at bounding box center [169, 47] width 2 height 9
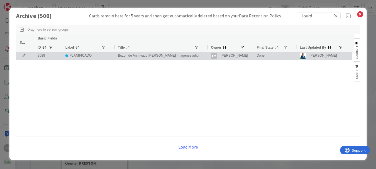
click at [25, 56] on icon at bounding box center [24, 55] width 8 height 3
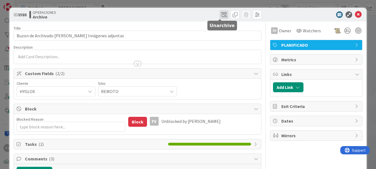
click at [155, 15] on span at bounding box center [223, 14] width 9 height 9
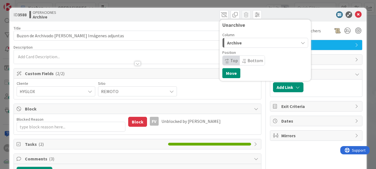
click at [155, 45] on span "Archive" at bounding box center [234, 42] width 15 height 7
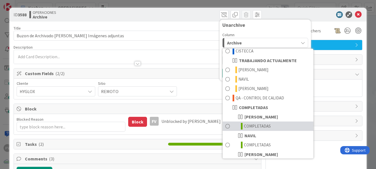
scroll to position [83, 0]
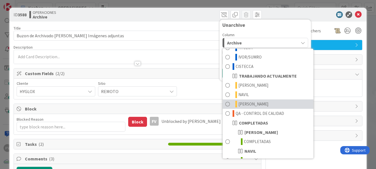
click at [155, 104] on link "[PERSON_NAME]" at bounding box center [267, 104] width 91 height 9
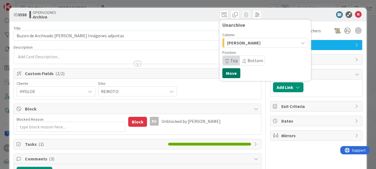
click at [155, 76] on button "Move" at bounding box center [231, 73] width 18 height 10
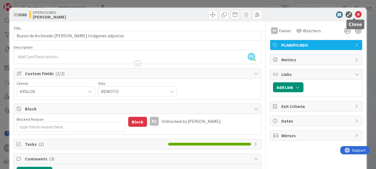
click at [155, 14] on icon at bounding box center [358, 14] width 7 height 7
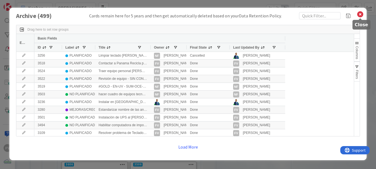
click at [155, 16] on icon at bounding box center [359, 15] width 7 height 8
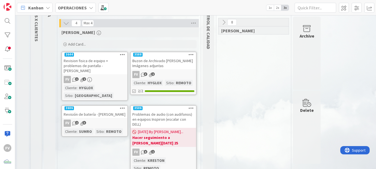
scroll to position [64, 0]
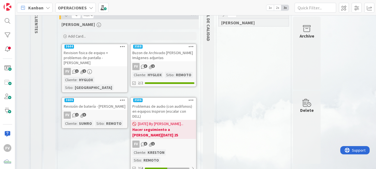
click at [155, 66] on div "FV 3 2" at bounding box center [163, 66] width 65 height 7
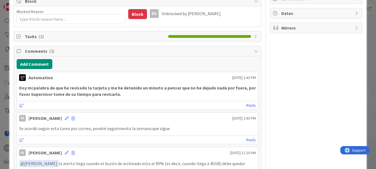
scroll to position [83, 0]
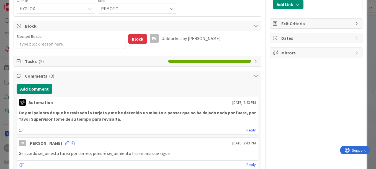
type textarea "x"
